Goal: Information Seeking & Learning: Find specific fact

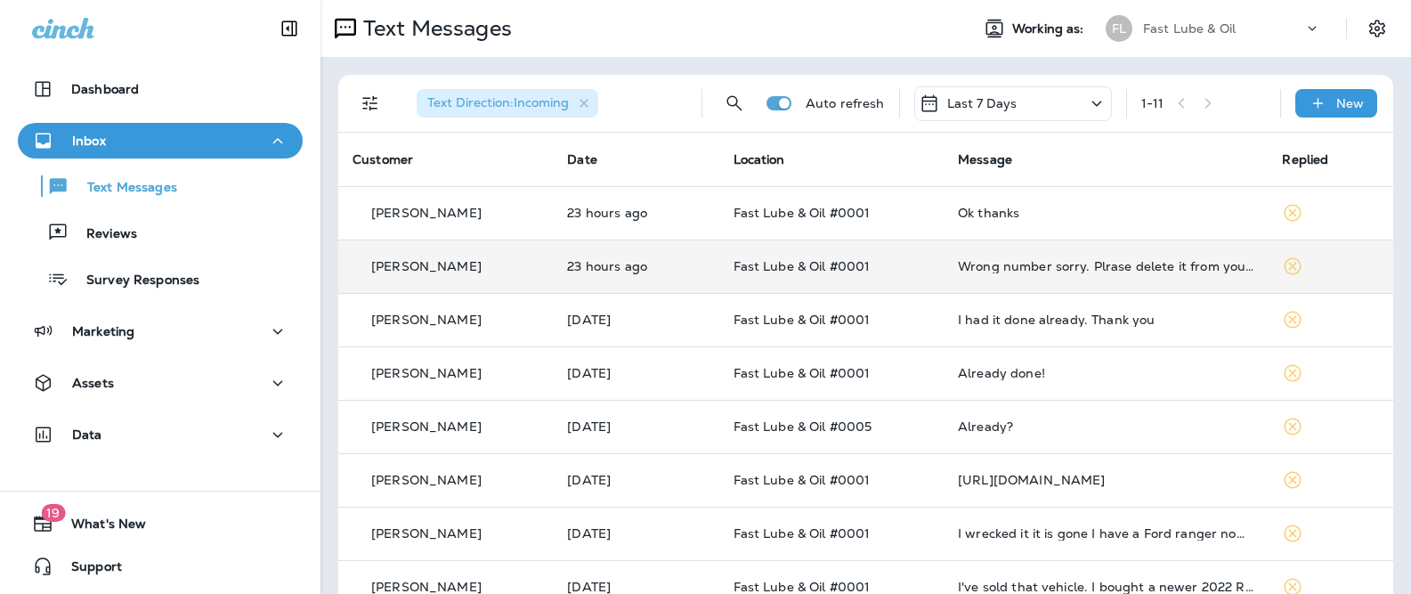
click at [650, 289] on td "23 hours ago" at bounding box center [636, 265] width 166 height 53
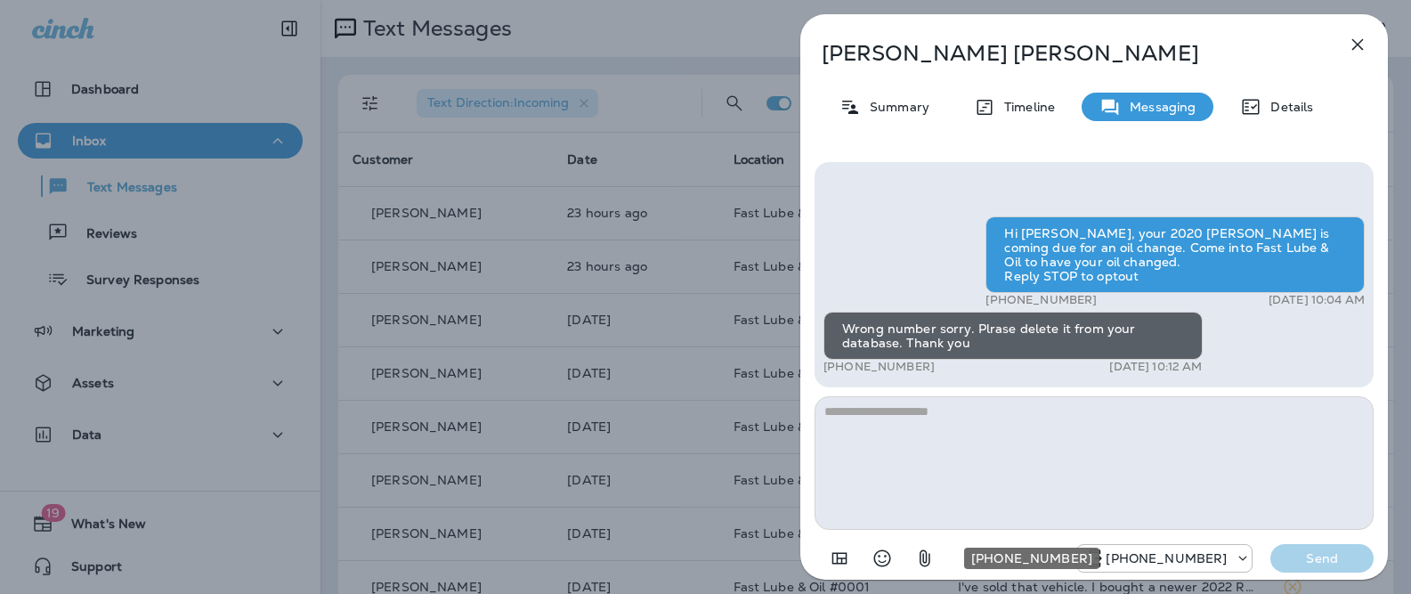
click at [1149, 551] on p "[PHONE_NUMBER]" at bounding box center [1166, 558] width 121 height 14
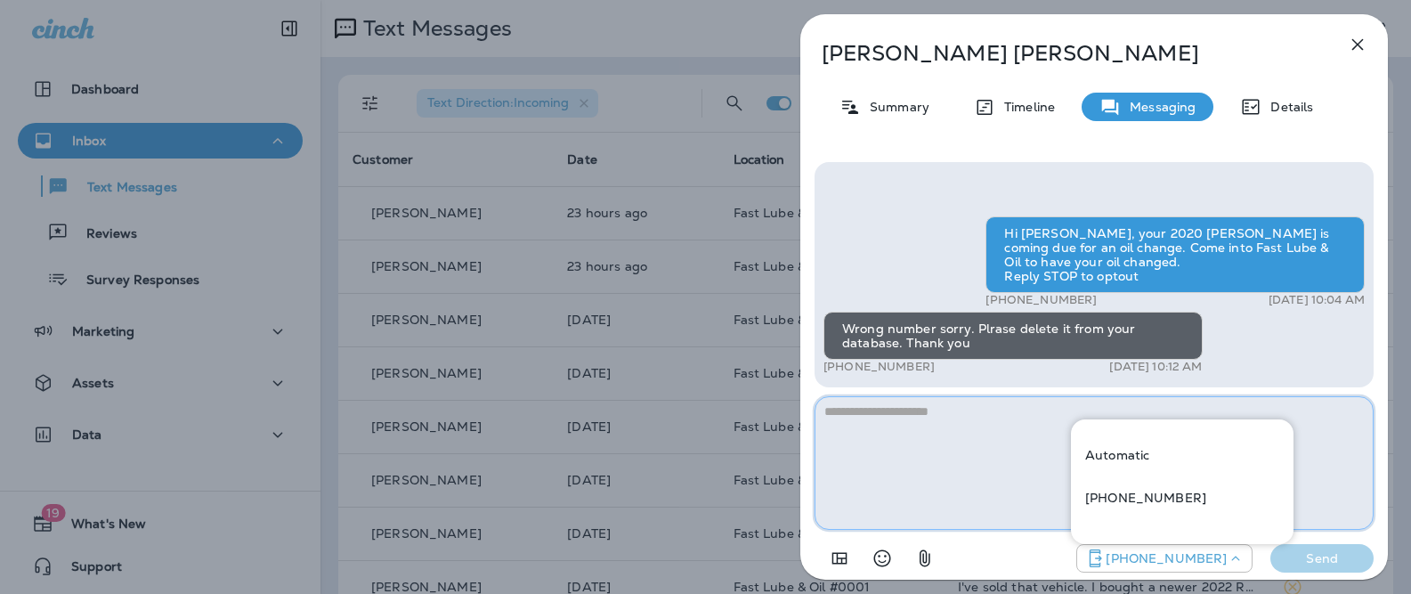
click at [1020, 474] on textarea at bounding box center [1094, 463] width 559 height 134
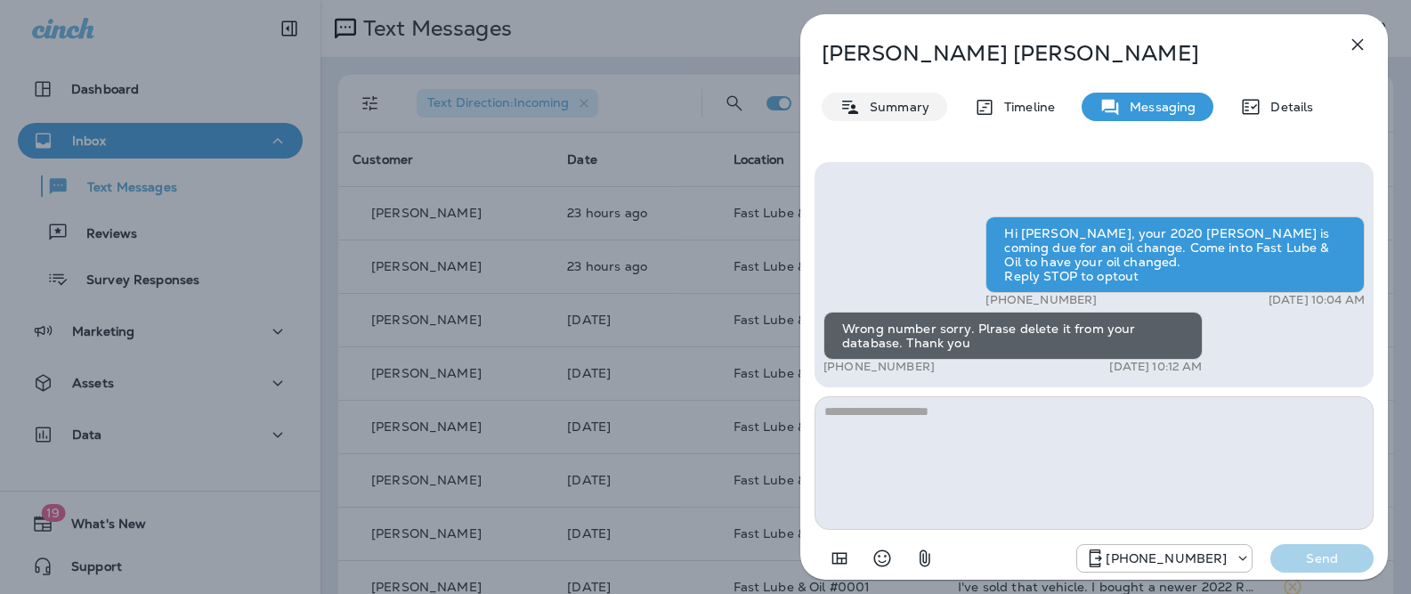
click at [917, 110] on p "Summary" at bounding box center [895, 107] width 69 height 14
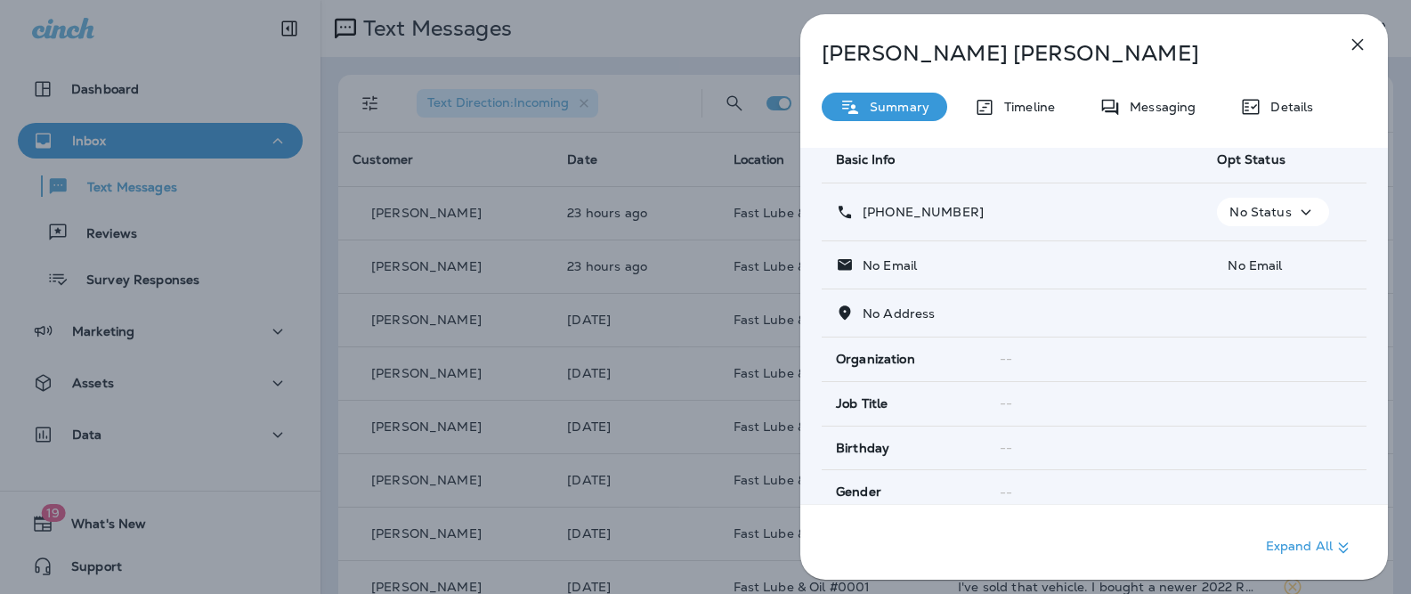
scroll to position [408, 0]
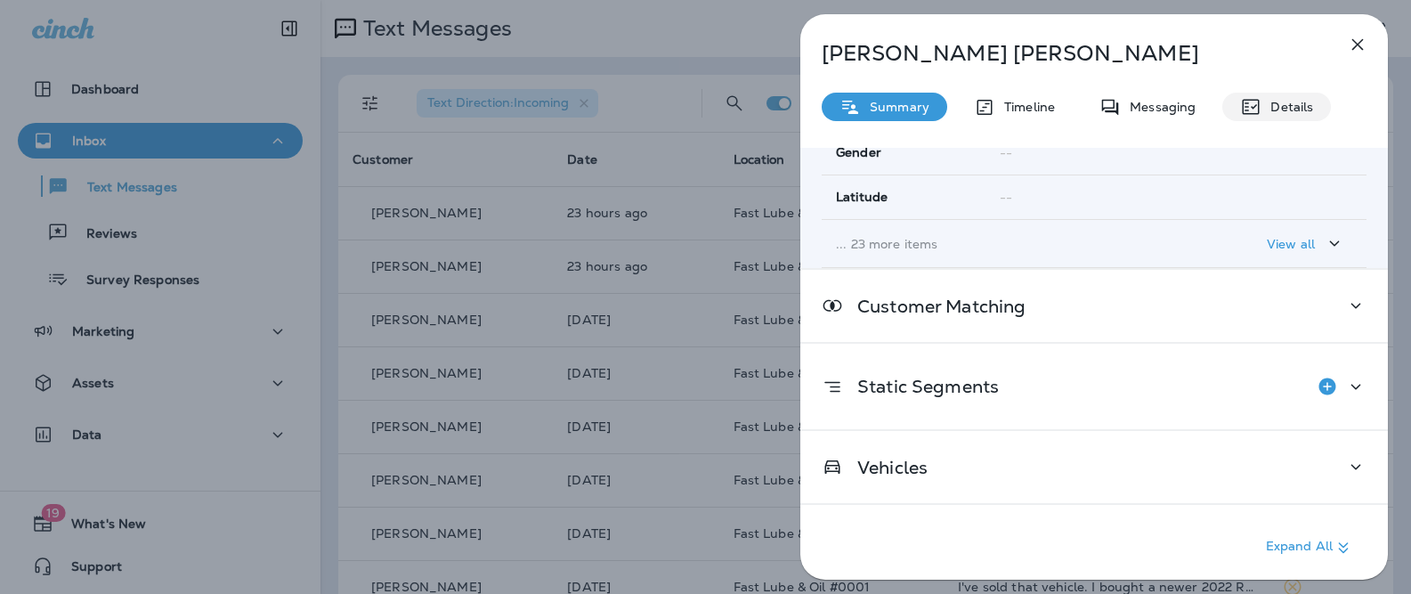
click at [1289, 95] on div "Details" at bounding box center [1276, 107] width 109 height 28
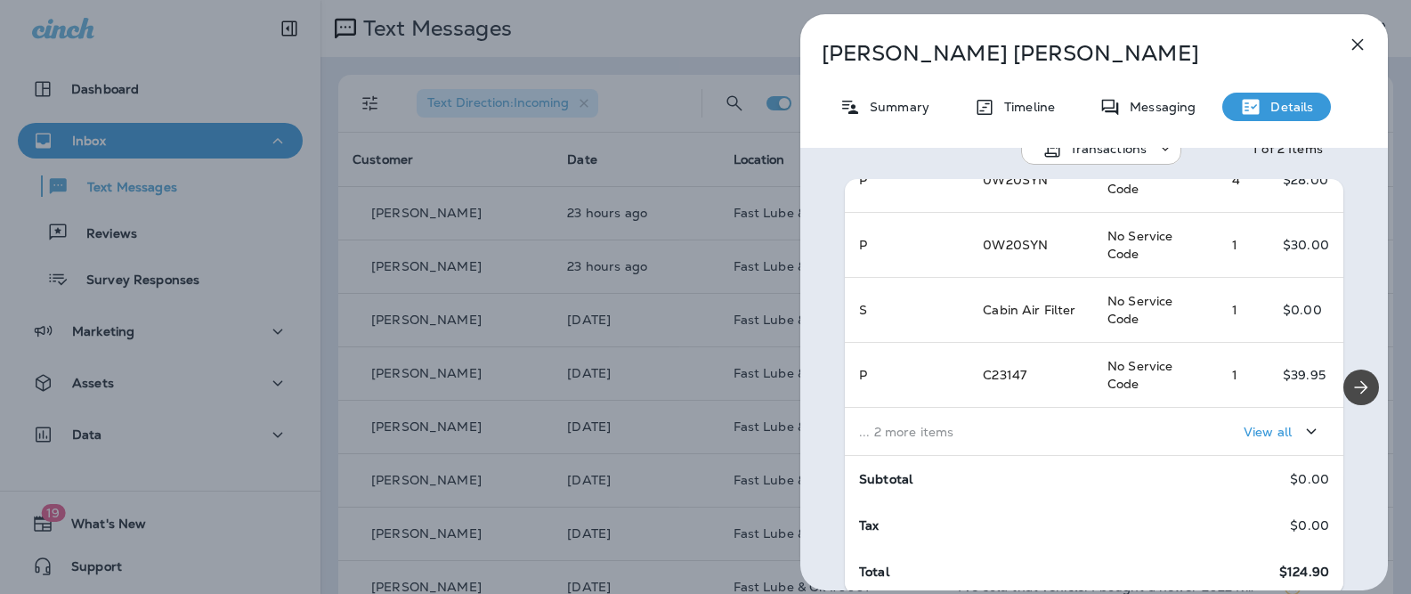
scroll to position [32, 0]
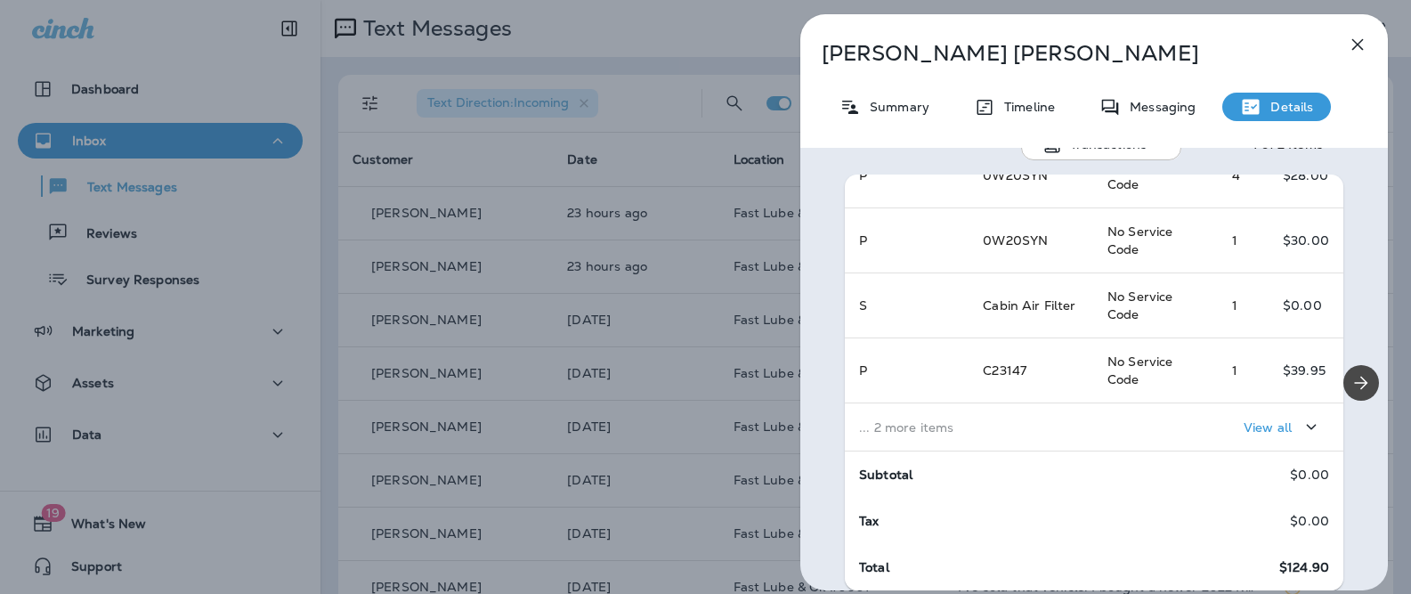
click at [621, 254] on div "[PERSON_NAME] Summary Timeline Messaging Details Transactions 1 of 2 Items Loca…" at bounding box center [705, 297] width 1411 height 594
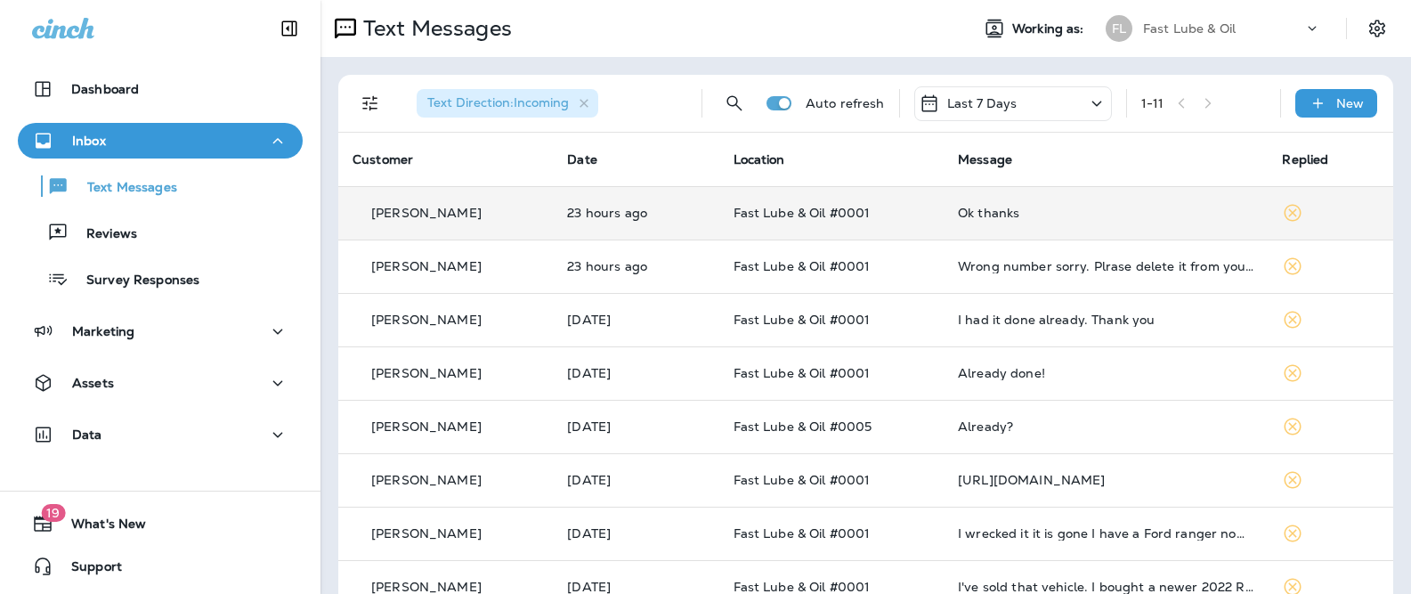
click at [533, 231] on td "[PERSON_NAME]" at bounding box center [445, 212] width 215 height 53
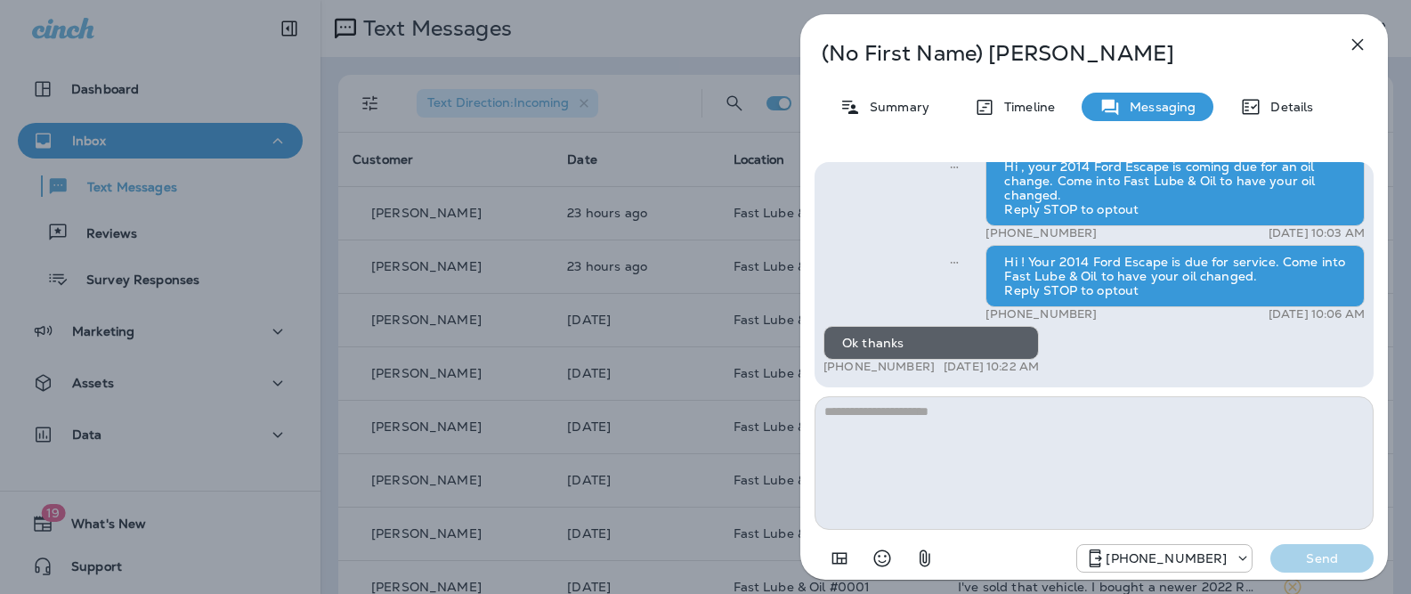
click at [961, 60] on p "(No First Name) [PERSON_NAME]" at bounding box center [1065, 53] width 486 height 25
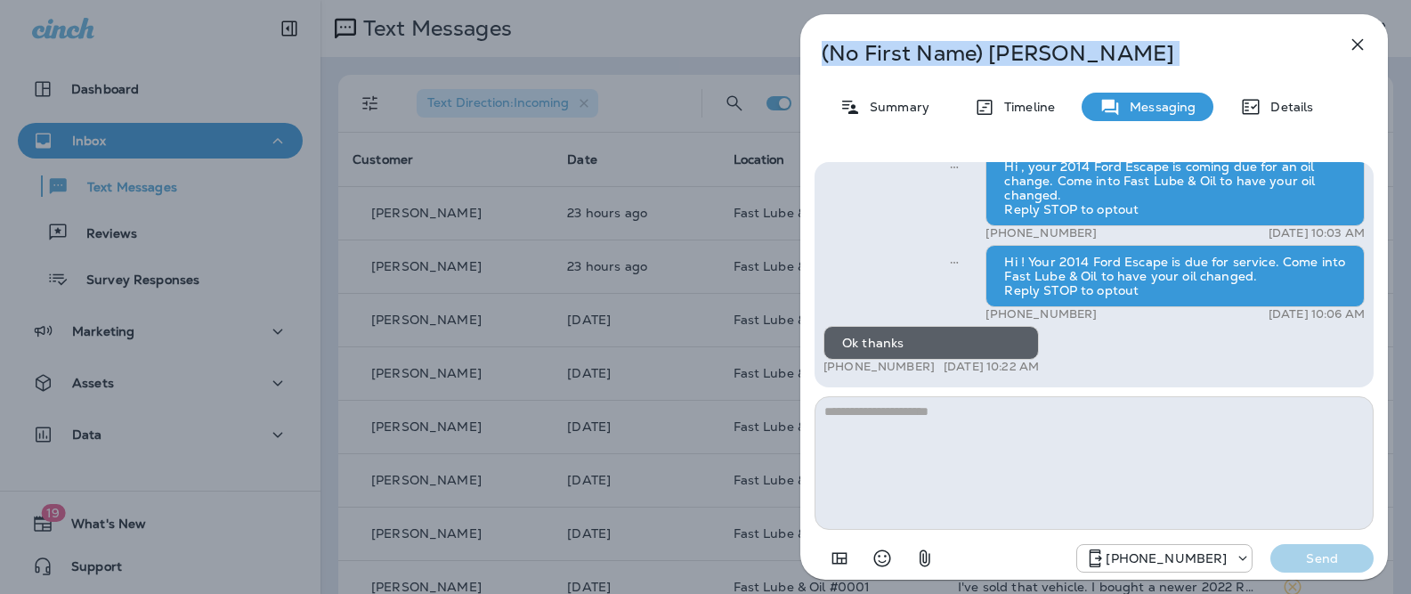
click at [961, 60] on p "(No First Name) [PERSON_NAME]" at bounding box center [1065, 53] width 486 height 25
copy div "(No First Name) [PERSON_NAME]"
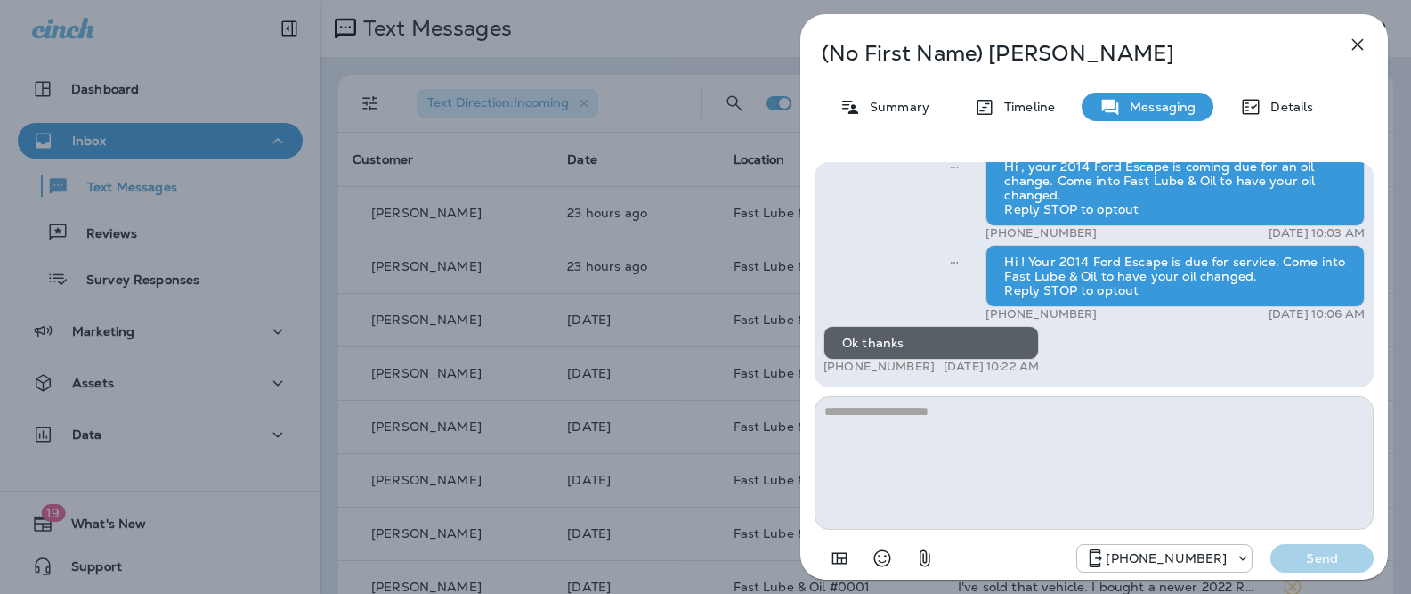
click at [61, 440] on div "(No First Name) [PERSON_NAME] Summary Timeline Messaging Details Hi , your 2014…" at bounding box center [705, 297] width 1411 height 594
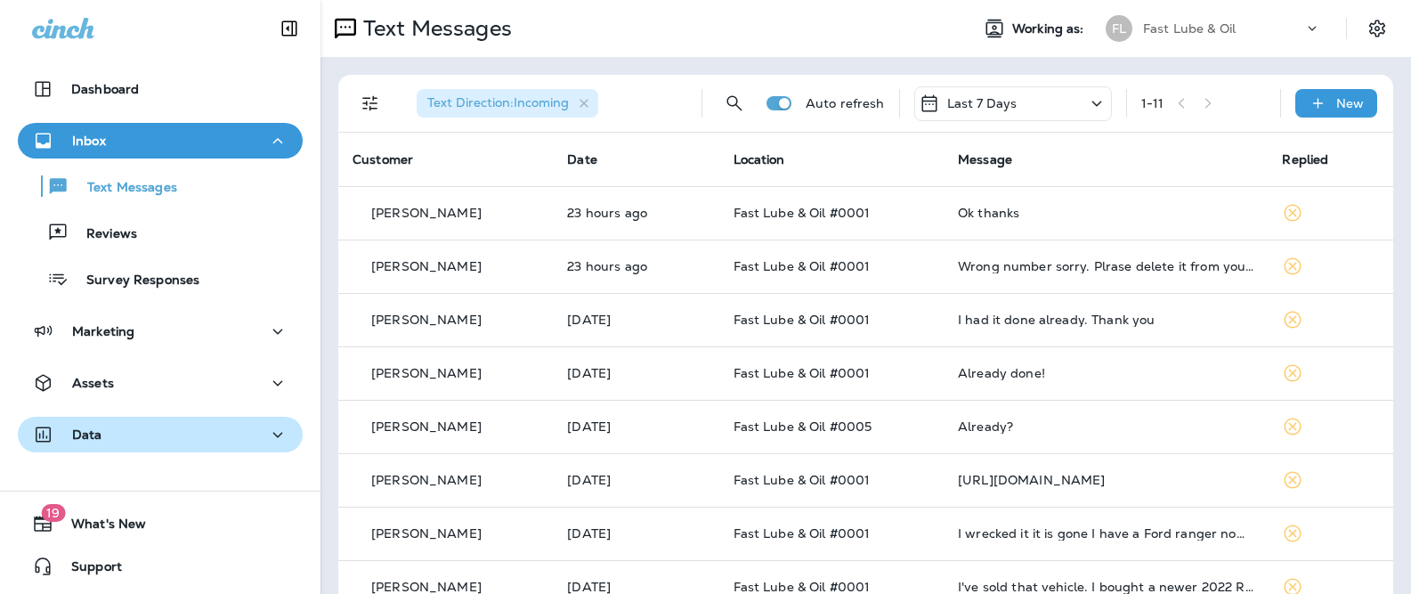
click at [140, 431] on div "Data" at bounding box center [160, 435] width 256 height 22
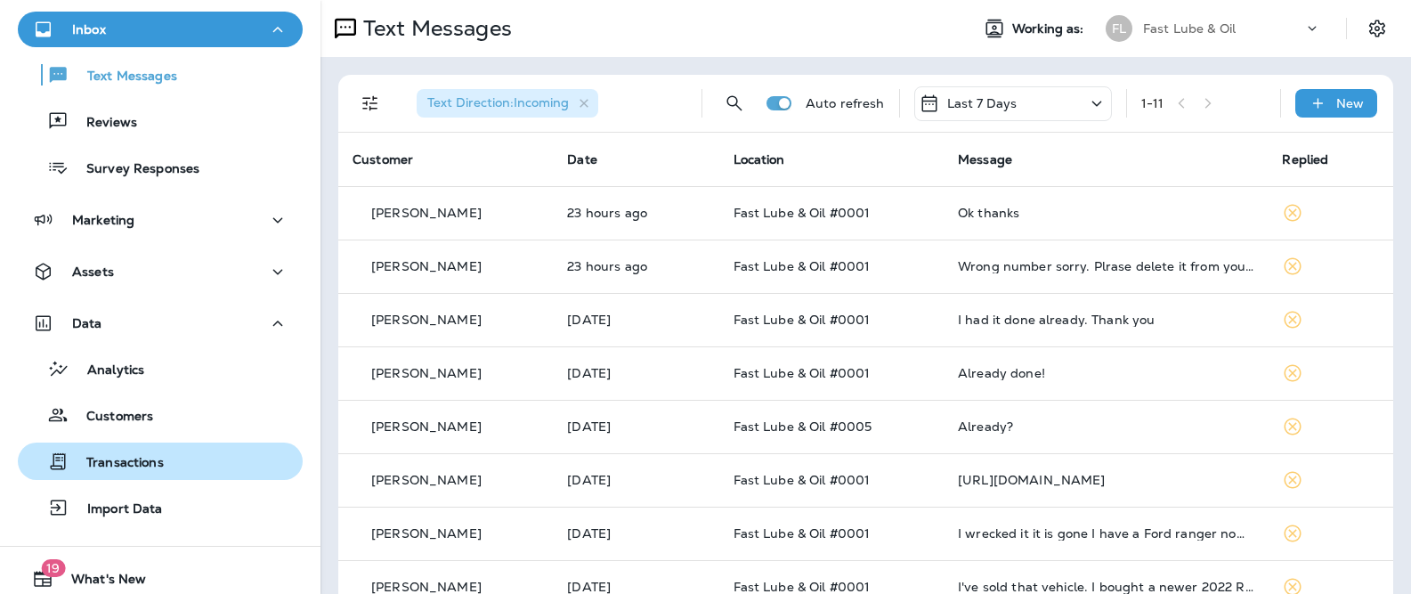
scroll to position [126, 0]
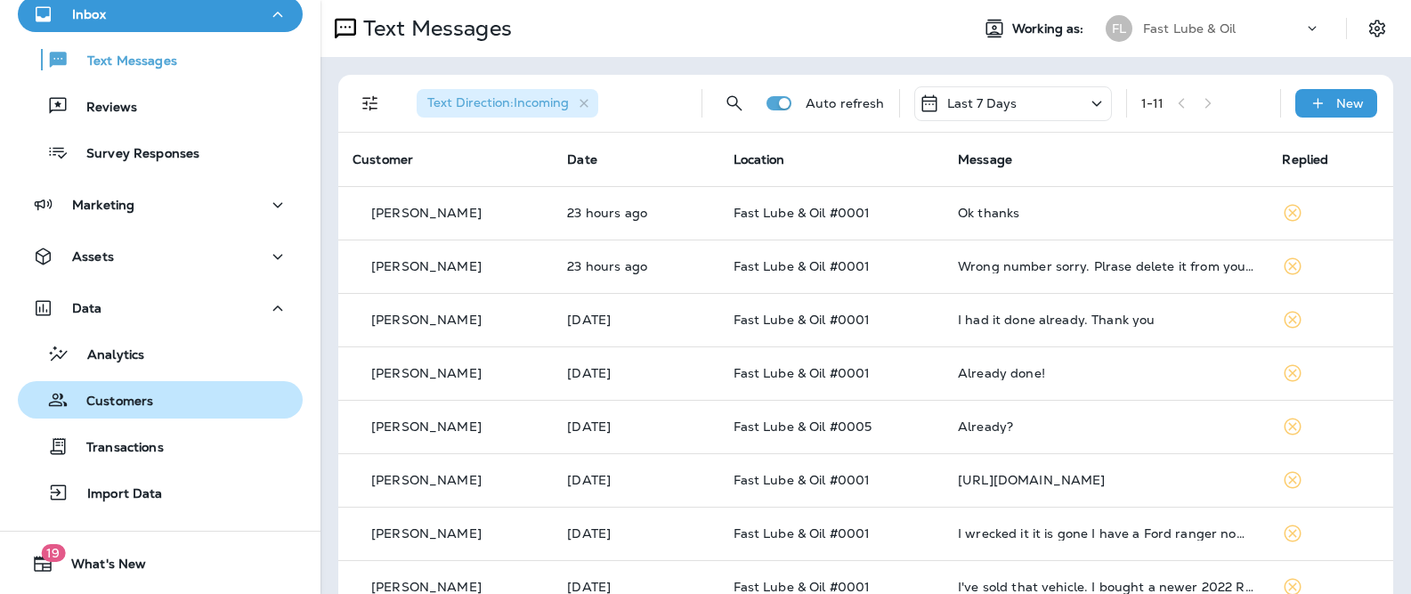
click at [147, 385] on button "Customers" at bounding box center [160, 399] width 285 height 37
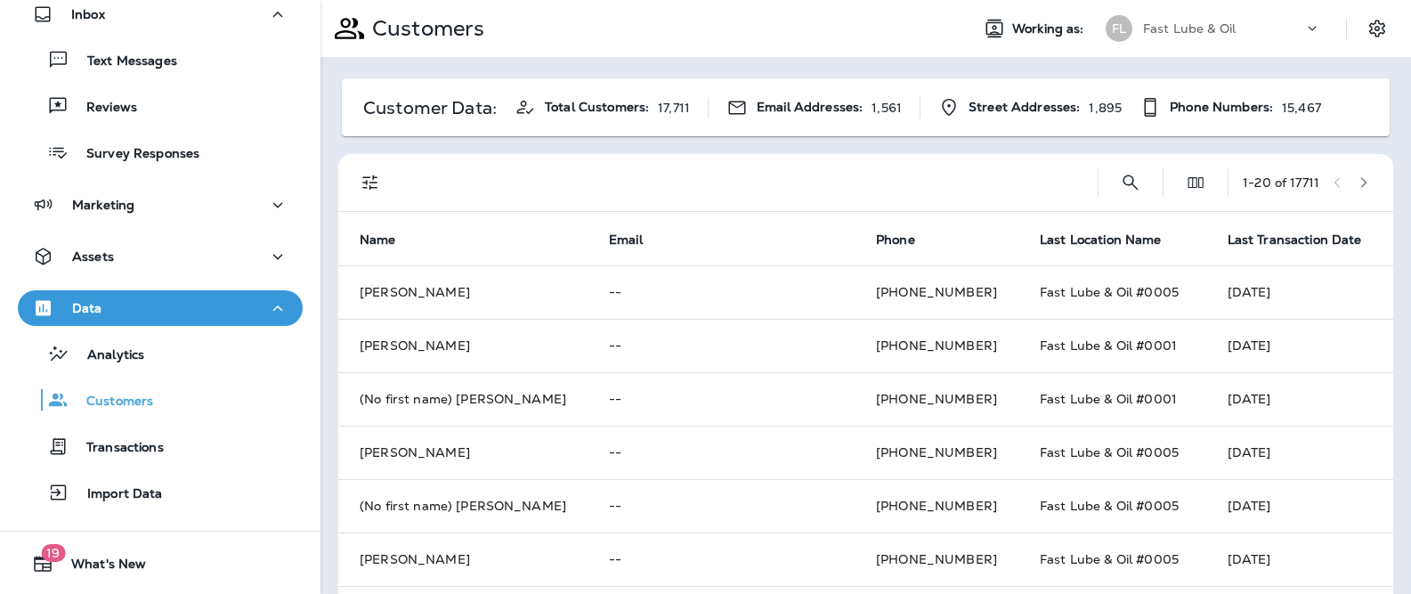
click at [600, 182] on div at bounding box center [742, 182] width 681 height 57
click at [1120, 179] on icon "Search Customers" at bounding box center [1130, 182] width 21 height 21
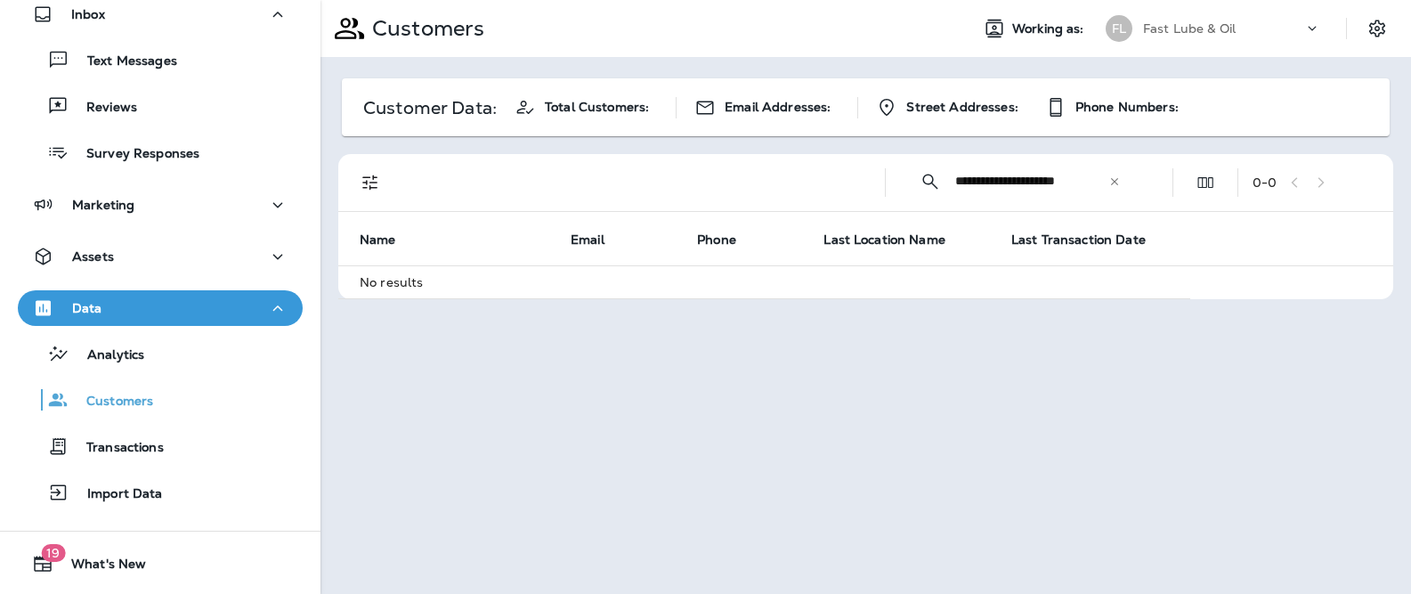
type input "**********"
click at [373, 179] on icon "Filters" at bounding box center [369, 182] width 15 height 15
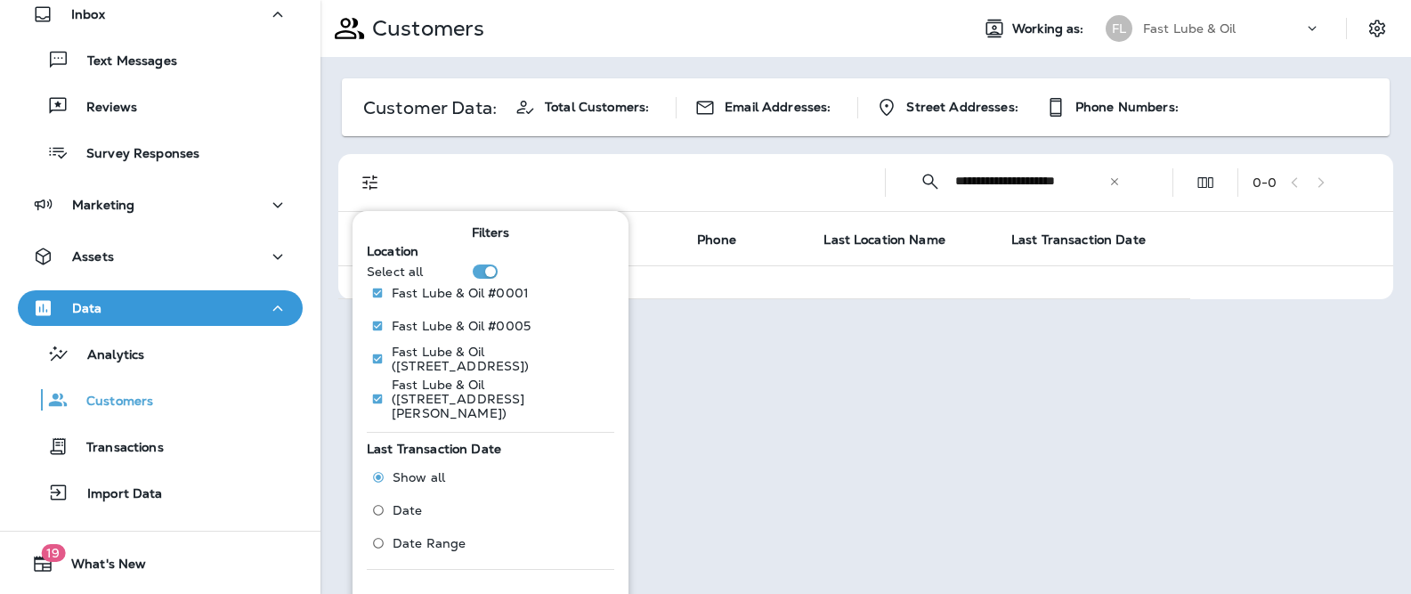
click at [658, 408] on div "**********" at bounding box center [865, 297] width 1091 height 594
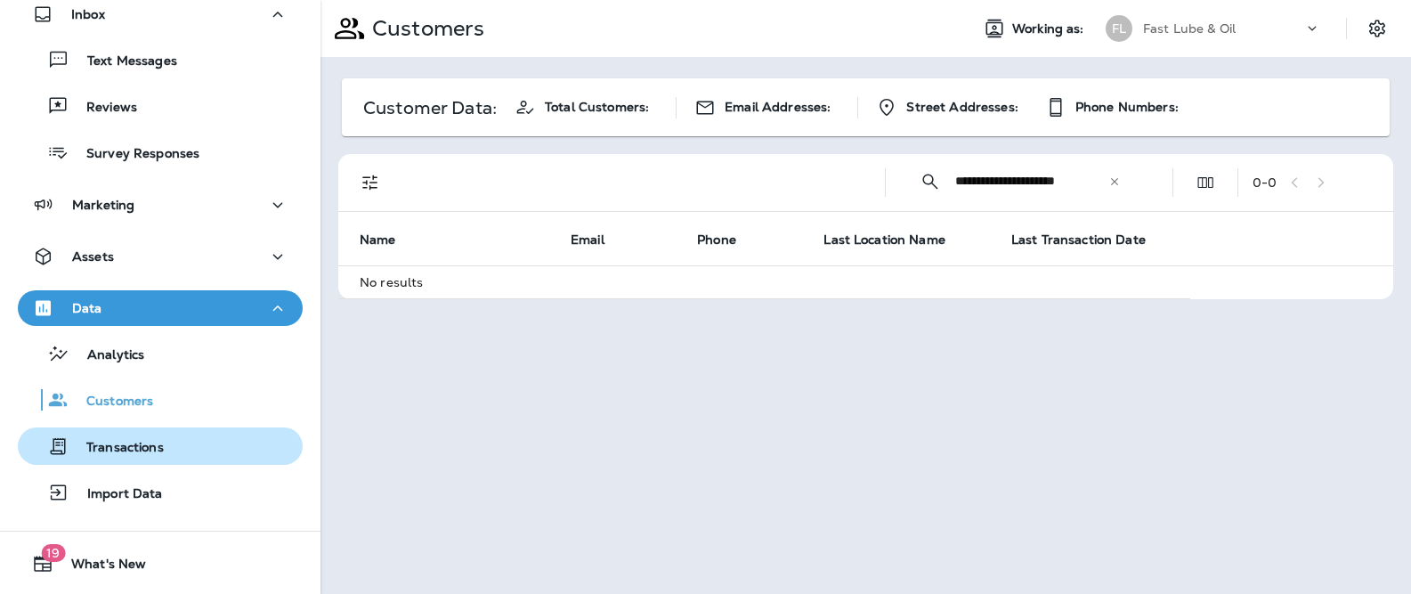
click at [150, 449] on p "Transactions" at bounding box center [116, 448] width 95 height 17
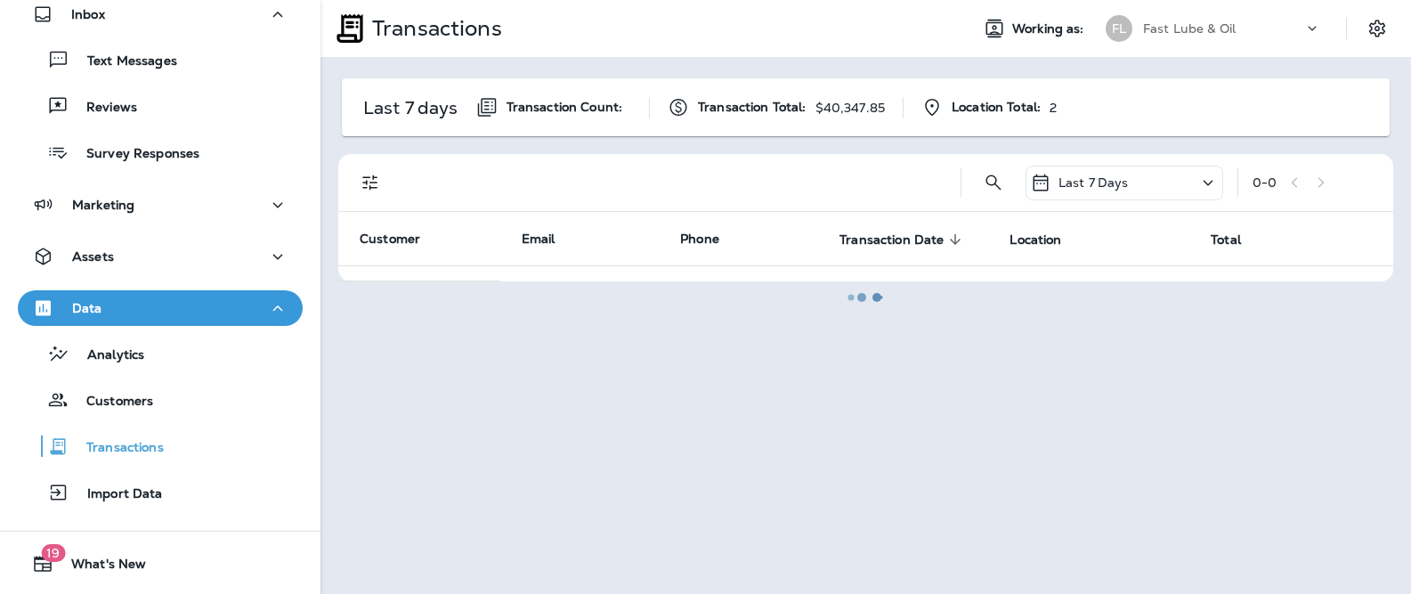
click at [442, 109] on div at bounding box center [865, 297] width 1087 height 590
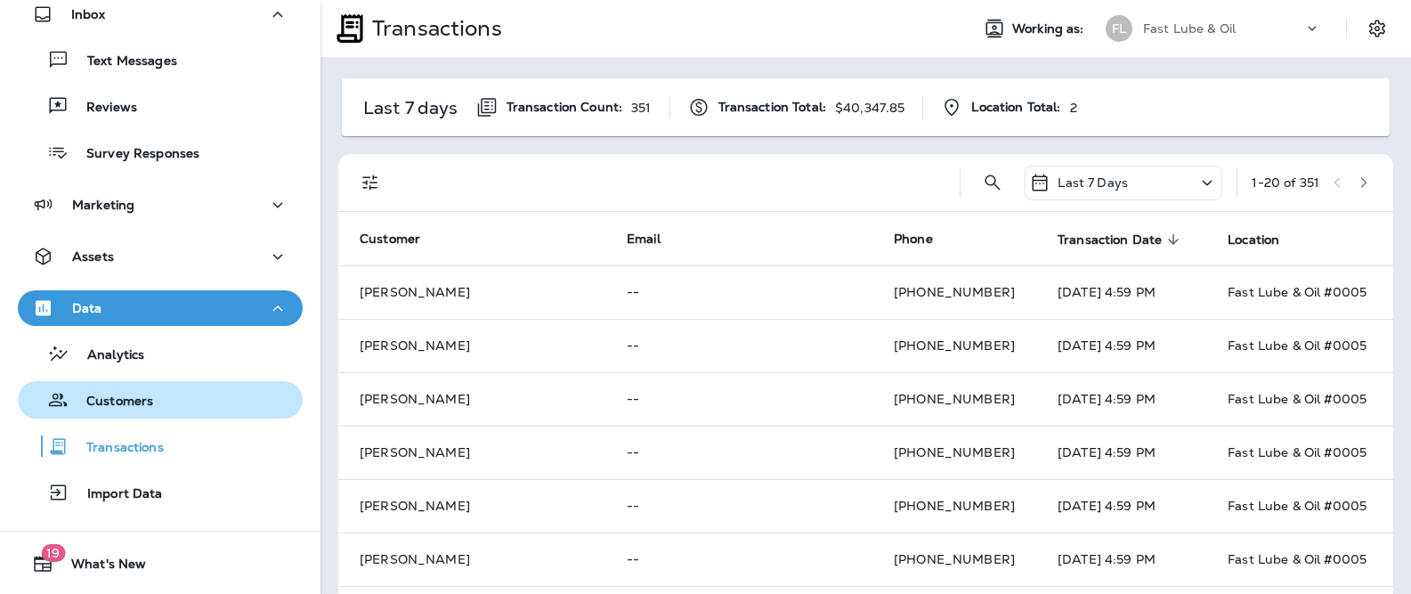
click at [152, 386] on div "Customers" at bounding box center [160, 399] width 271 height 27
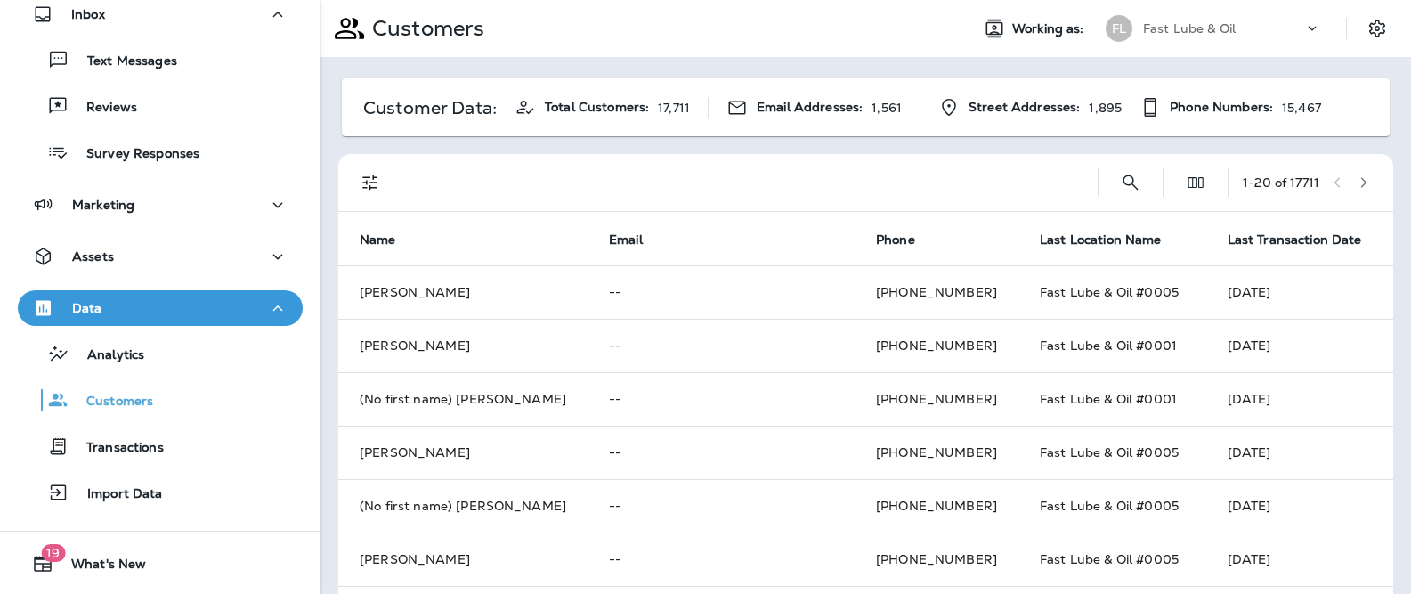
click at [665, 101] on p "17,711" at bounding box center [674, 108] width 32 height 14
click at [1120, 180] on icon "Search Customers" at bounding box center [1130, 182] width 21 height 21
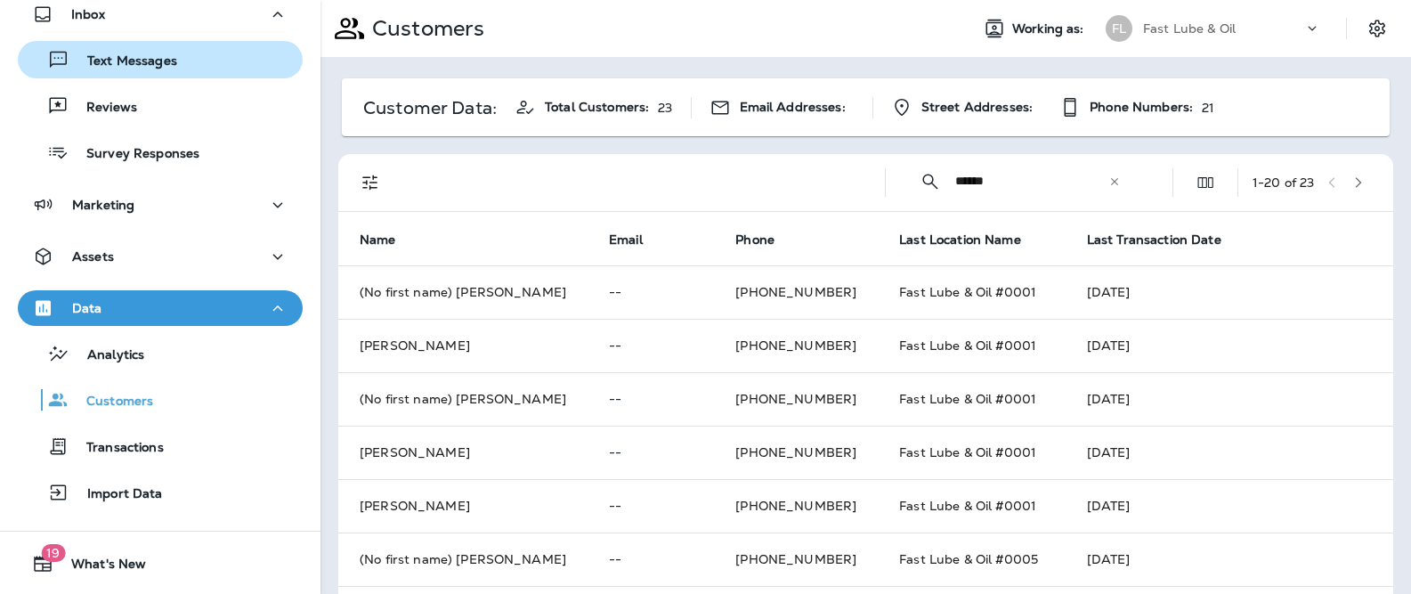
type input "******"
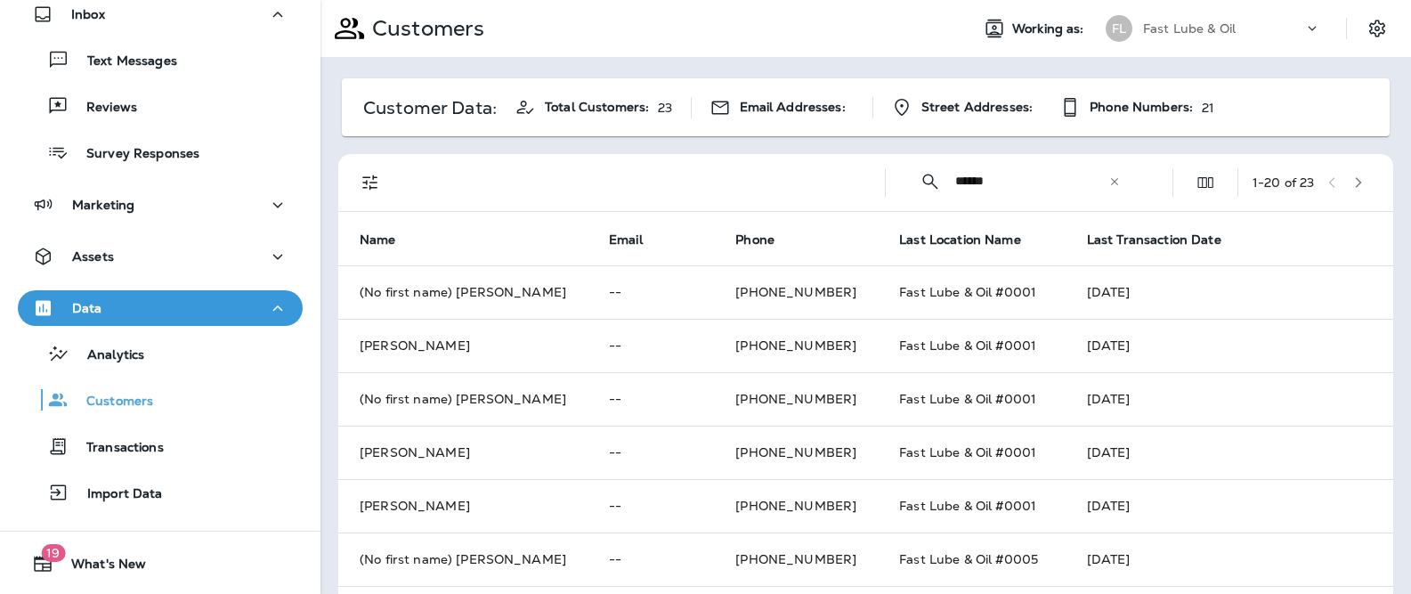
click at [1108, 182] on icon at bounding box center [1114, 181] width 12 height 12
click at [1018, 172] on input "text" at bounding box center [1047, 181] width 185 height 47
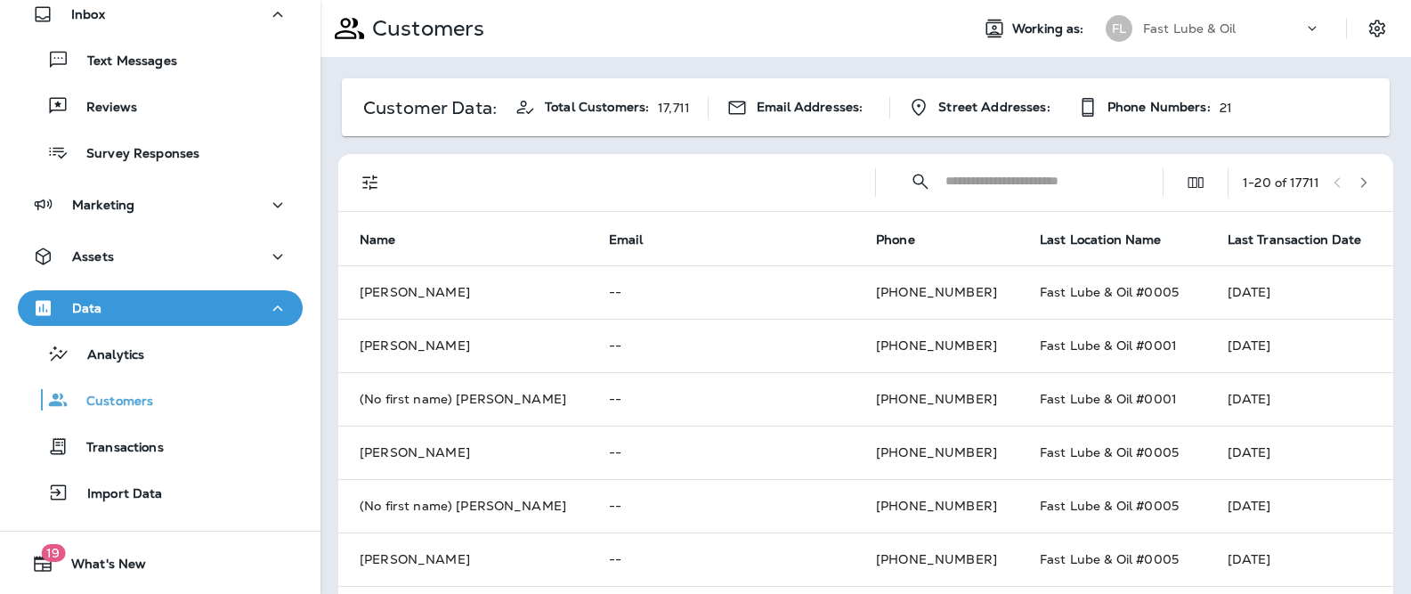
paste input "**********"
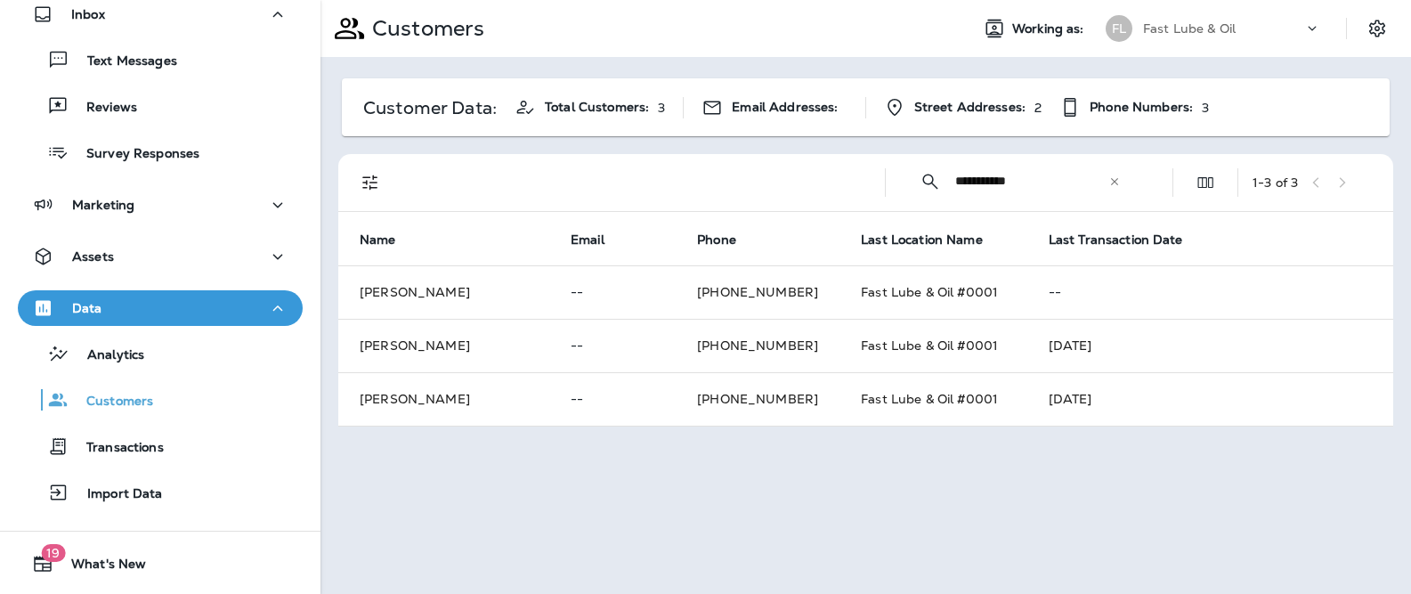
type input "**********"
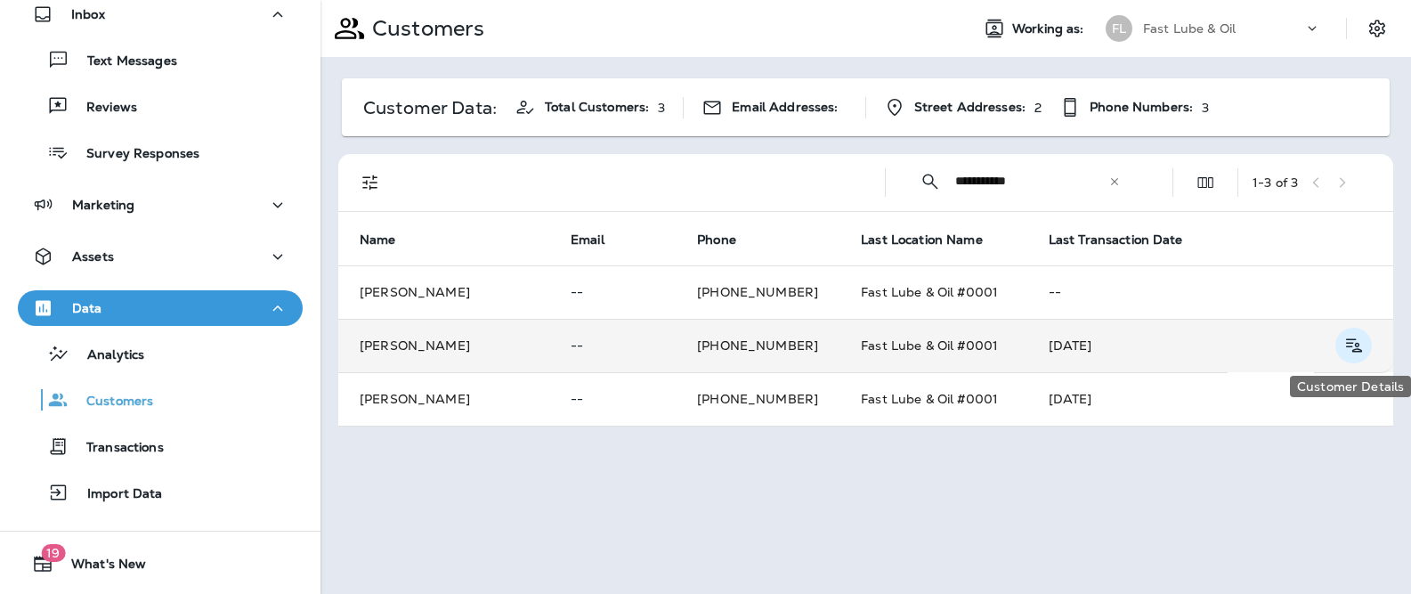
click at [1358, 346] on icon "Customer Details" at bounding box center [1354, 344] width 16 height 13
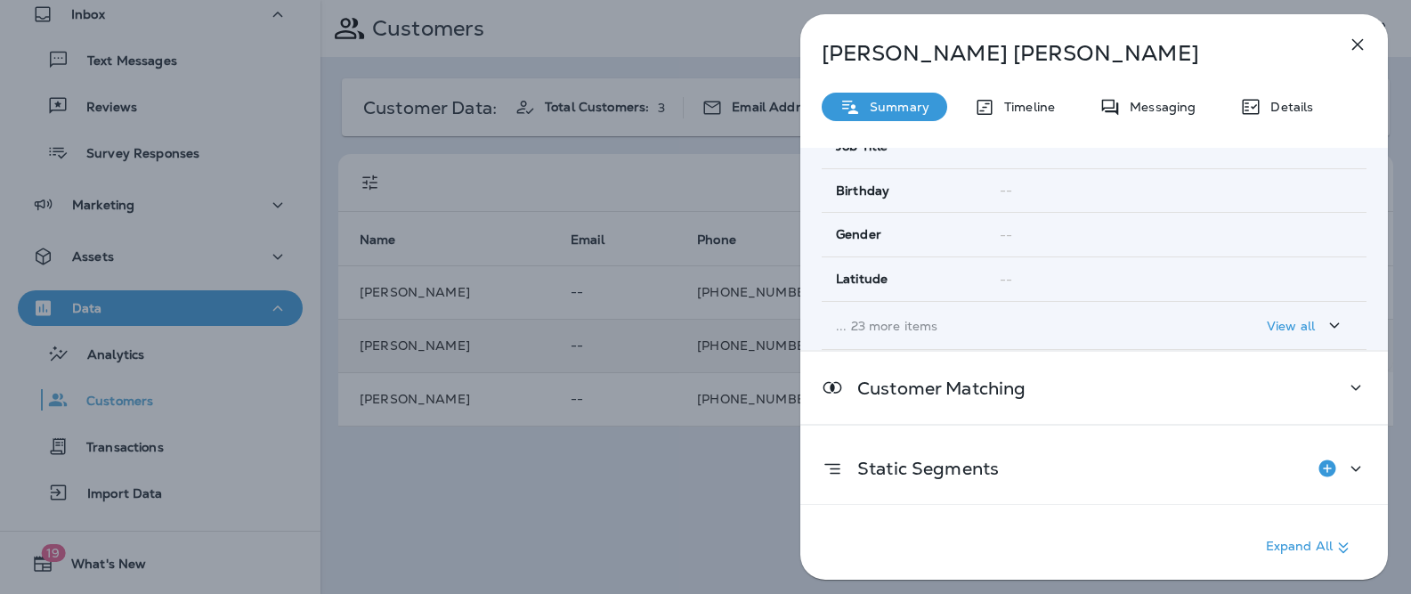
scroll to position [408, 0]
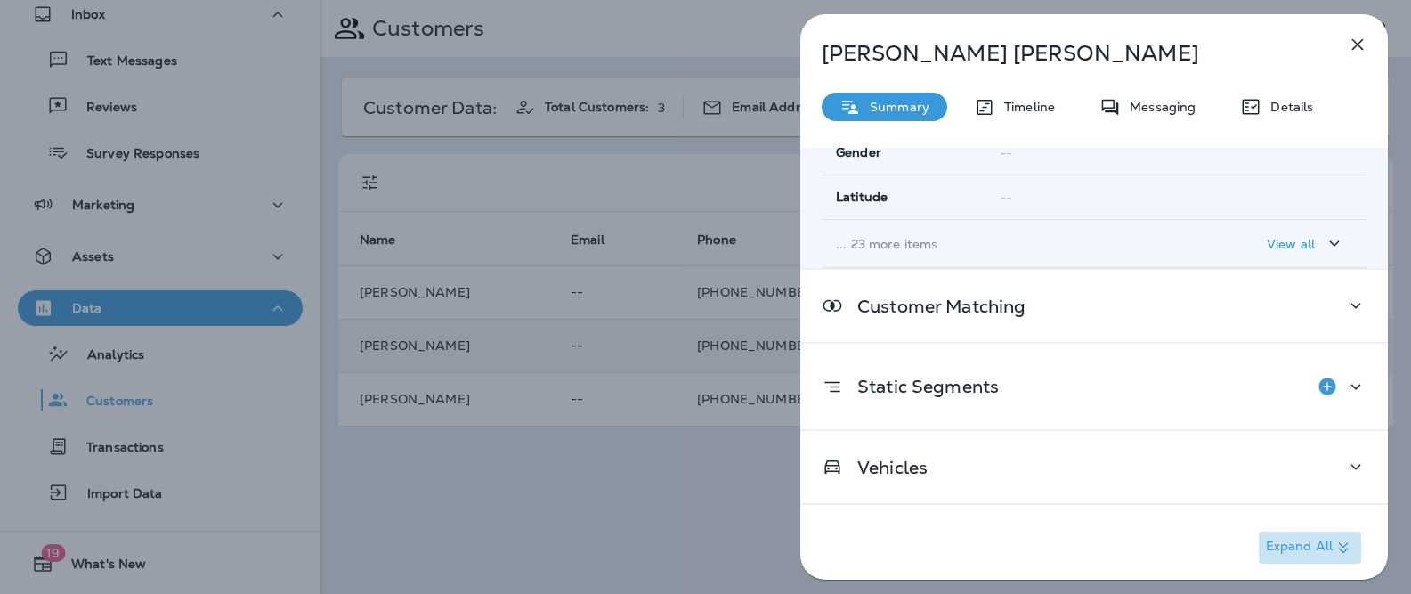
click at [1305, 547] on p "Expand All" at bounding box center [1310, 547] width 88 height 21
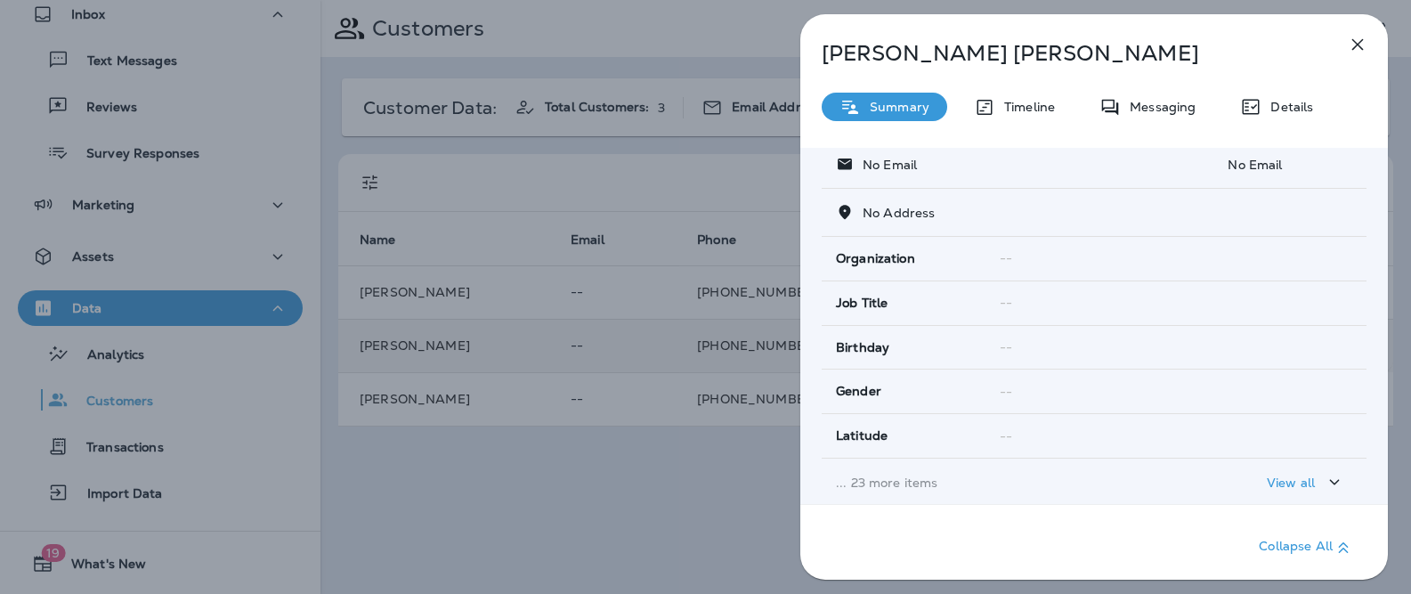
scroll to position [0, 0]
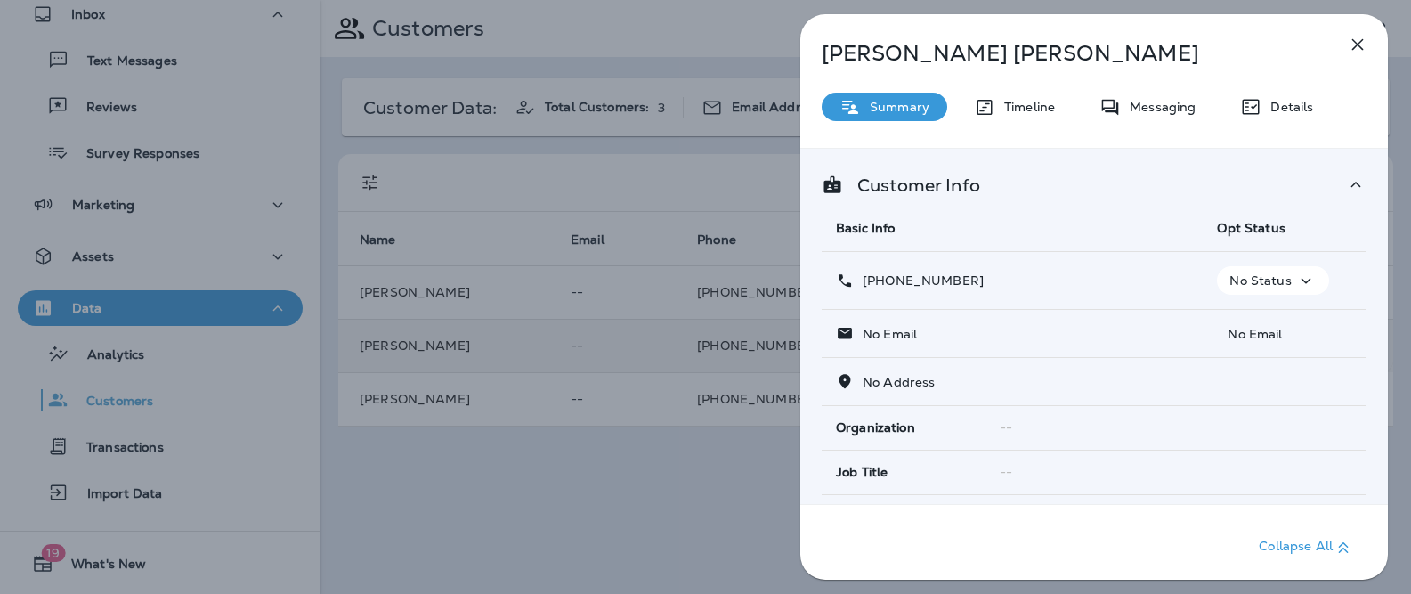
click at [1023, 126] on div "[PERSON_NAME] Summary Timeline Messaging Details Customer Info Basic Info Opt S…" at bounding box center [1094, 302] width 588 height 576
click at [1023, 120] on div "Timeline" at bounding box center [1014, 107] width 117 height 28
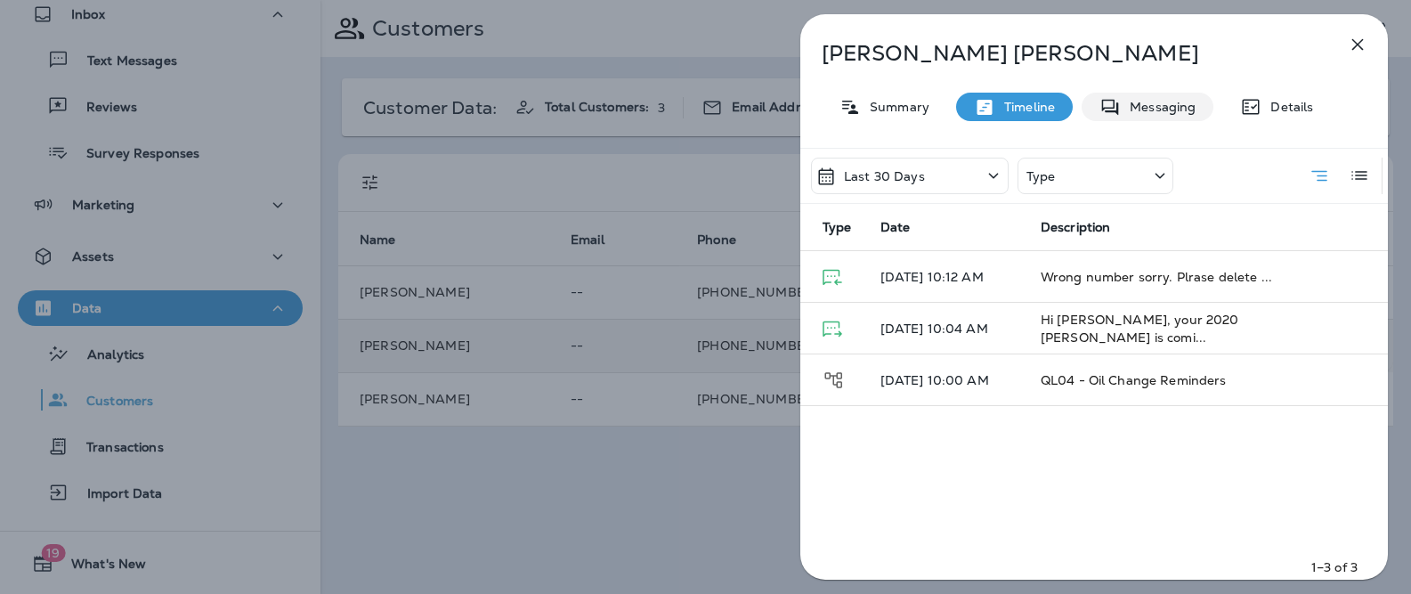
click at [1141, 114] on p "Messaging" at bounding box center [1158, 107] width 75 height 14
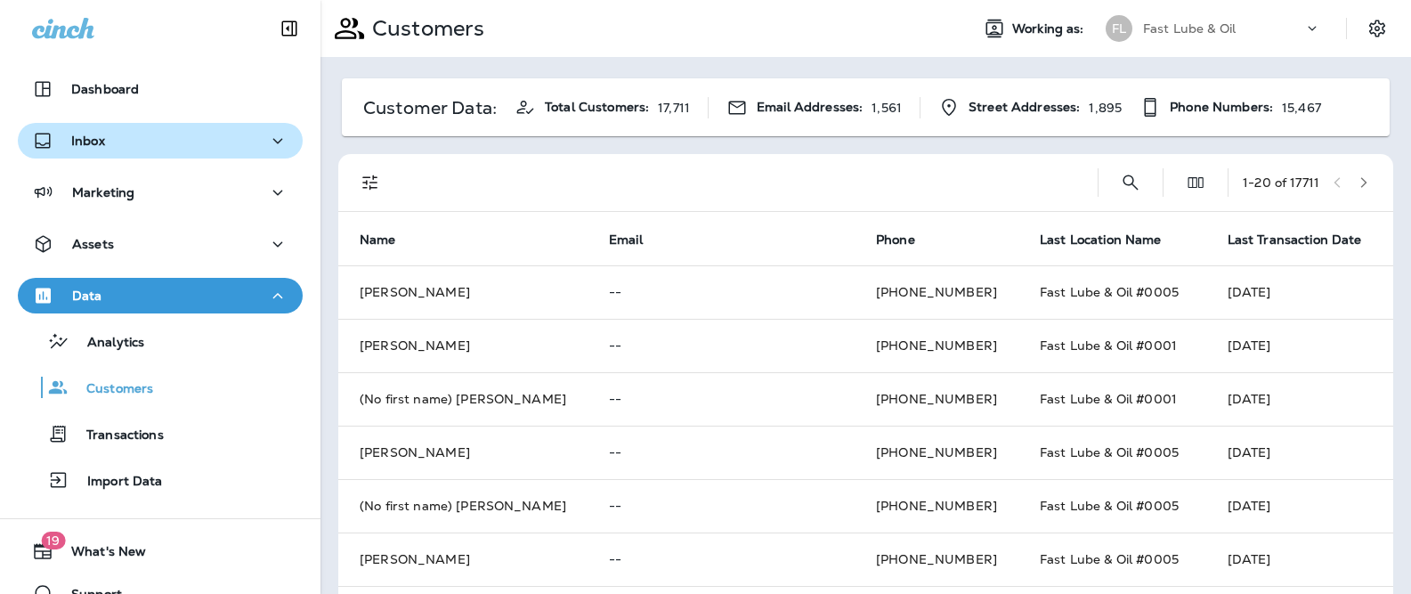
click at [144, 137] on div "Inbox" at bounding box center [160, 141] width 256 height 22
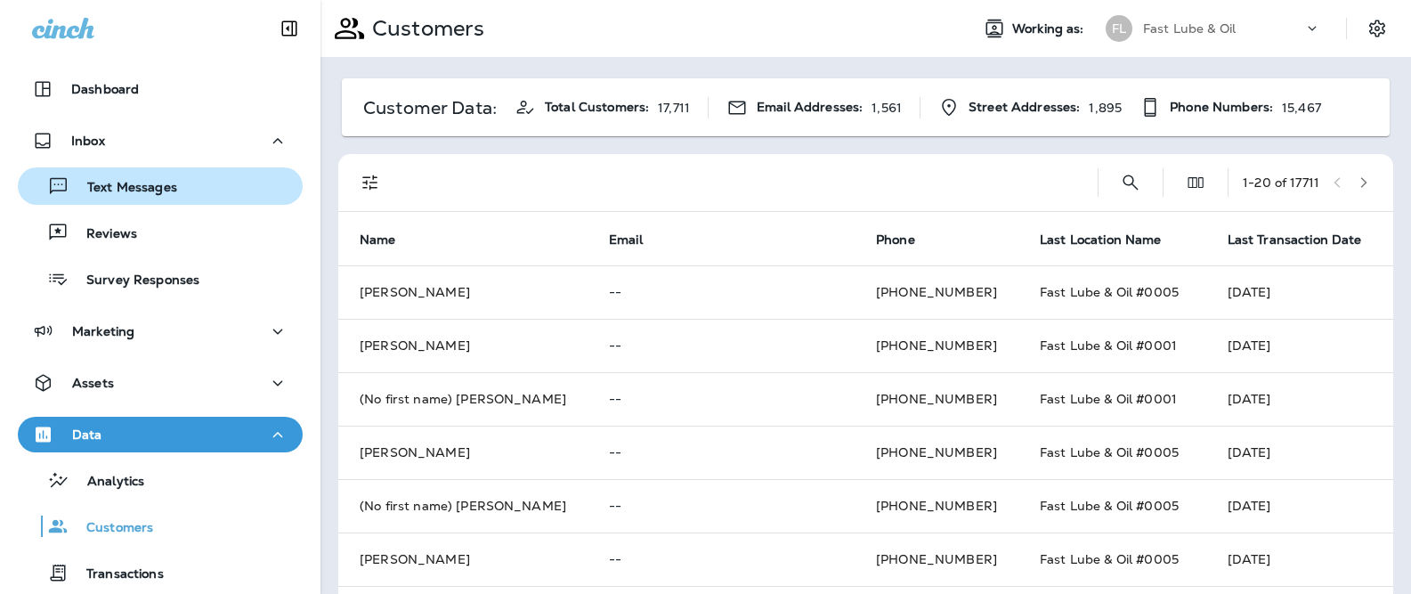
click at [185, 189] on div "Text Messages" at bounding box center [160, 186] width 271 height 27
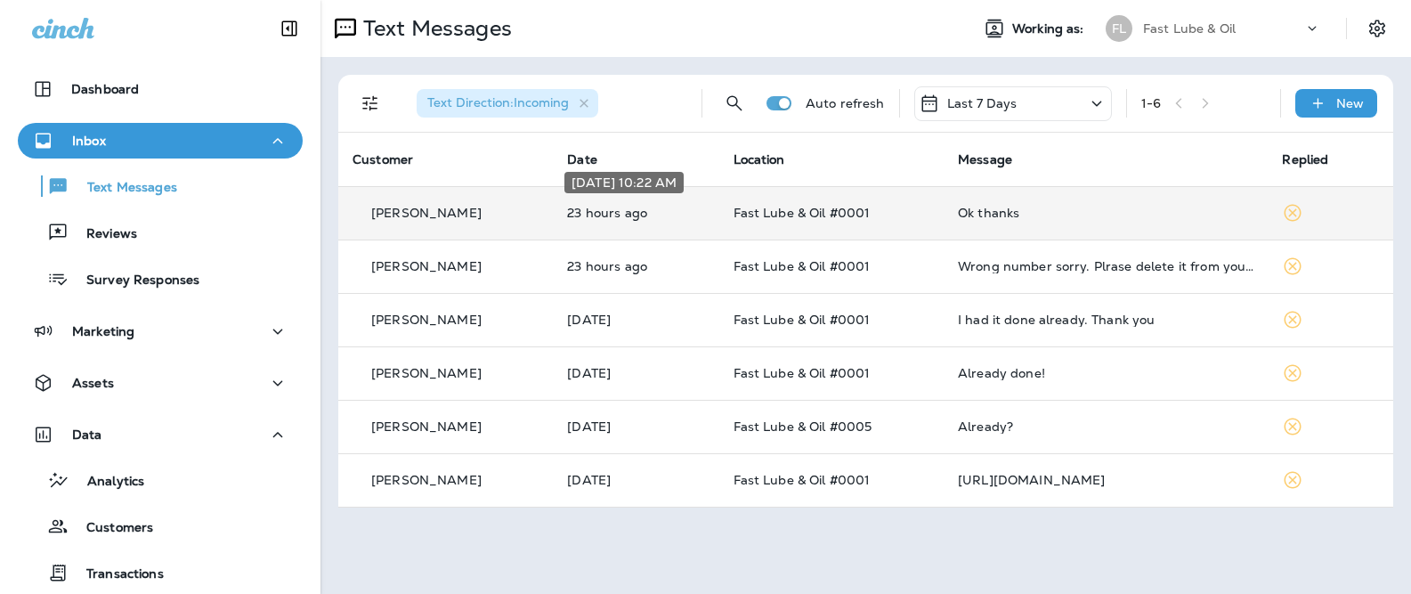
click at [649, 212] on p "23 hours ago" at bounding box center [635, 213] width 137 height 14
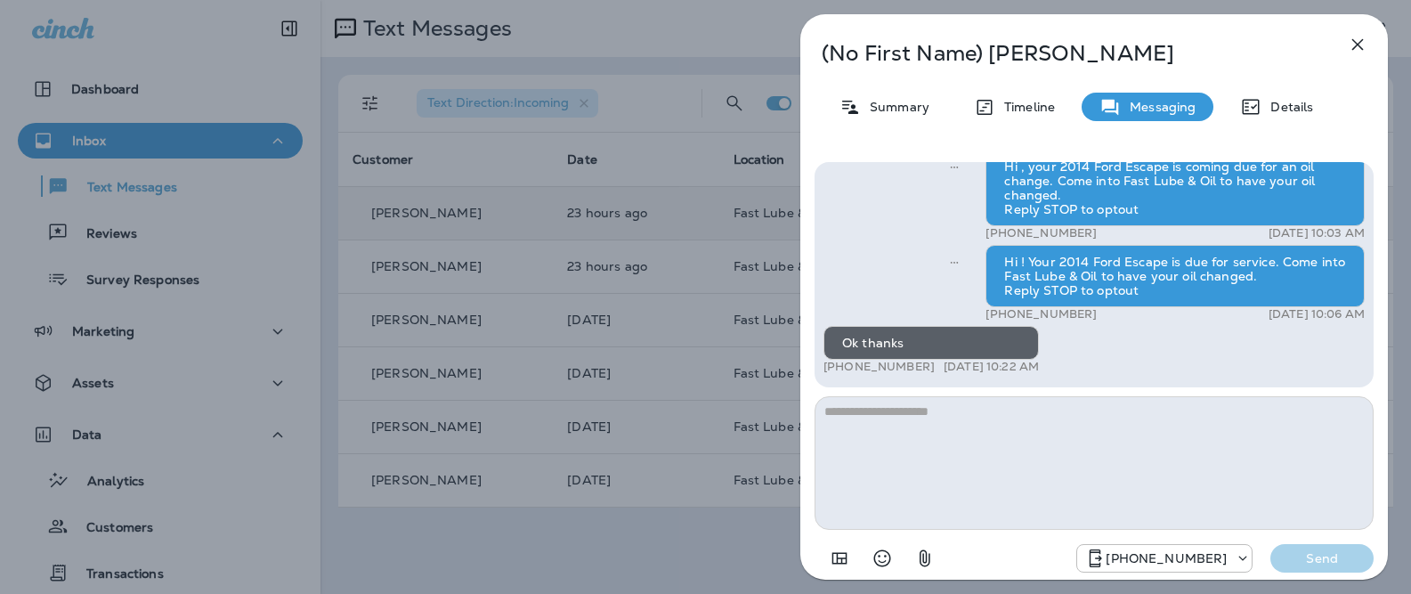
click at [658, 262] on div "(No First Name) [PERSON_NAME] Summary Timeline Messaging Details Hi , your 2014…" at bounding box center [705, 297] width 1411 height 594
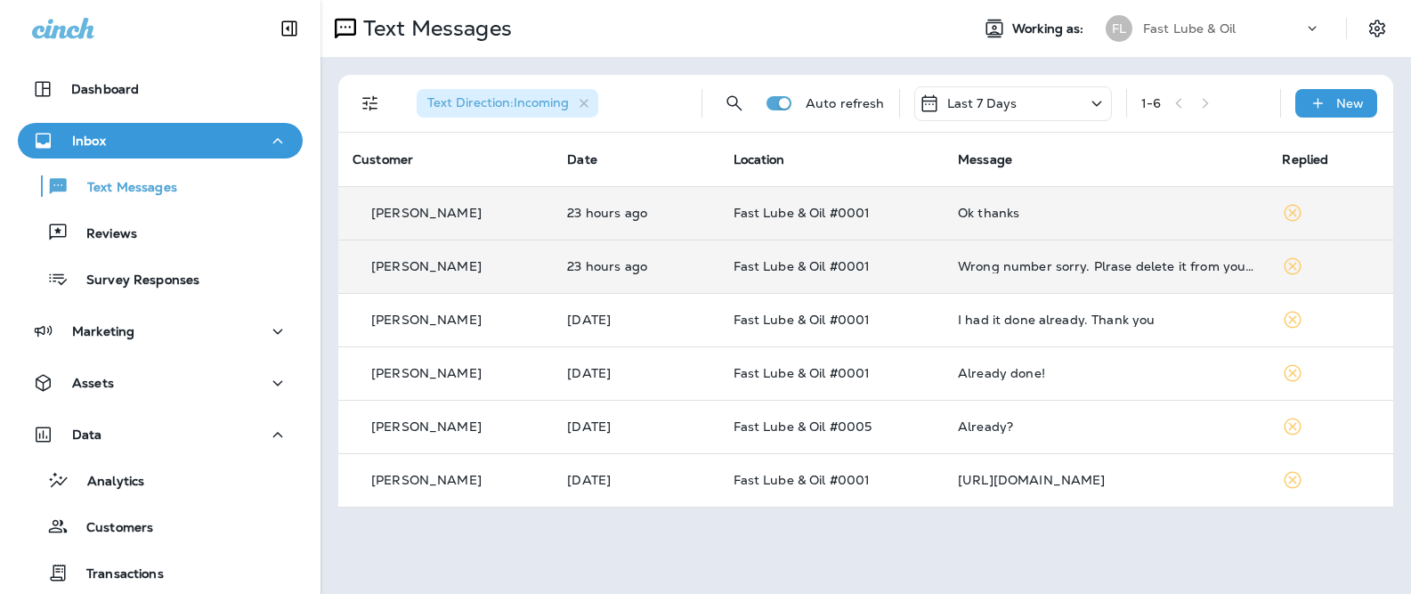
click at [492, 265] on div "[PERSON_NAME]" at bounding box center [446, 266] width 186 height 19
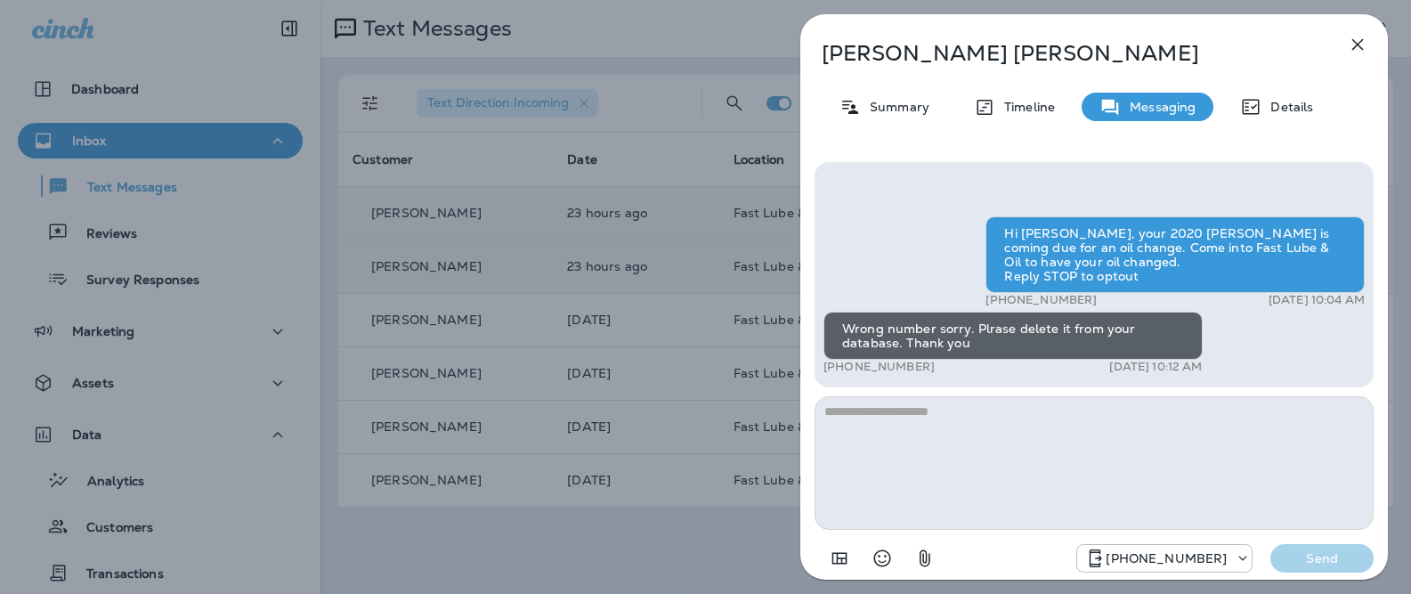
click at [896, 53] on p "John Larson" at bounding box center [1065, 53] width 486 height 25
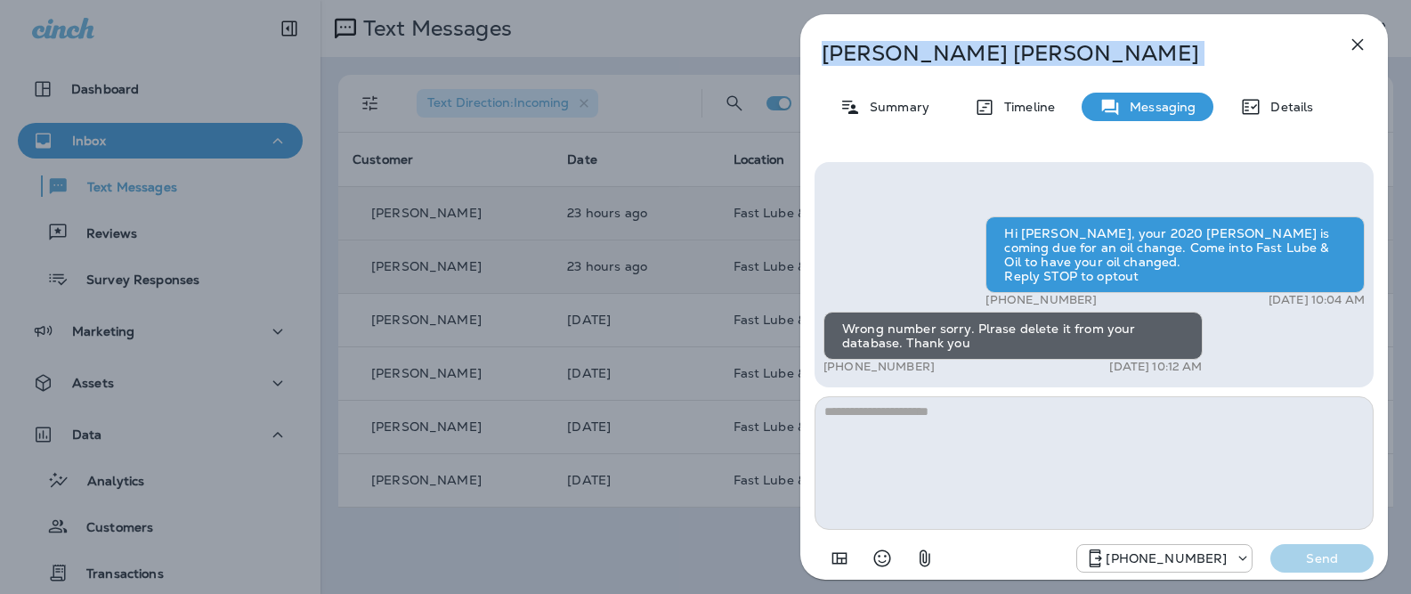
click at [896, 53] on p "John Larson" at bounding box center [1065, 53] width 486 height 25
copy div "John Larson"
